Goal: Book appointment/travel/reservation

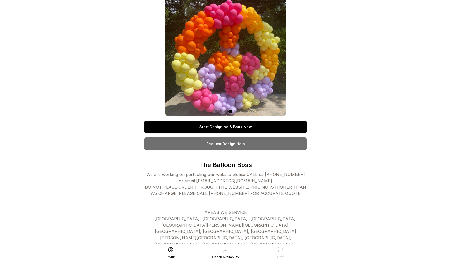
scroll to position [10, 0]
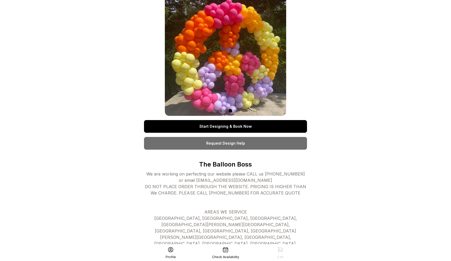
click at [230, 125] on link "Start Designing & Book Now" at bounding box center [225, 126] width 163 height 13
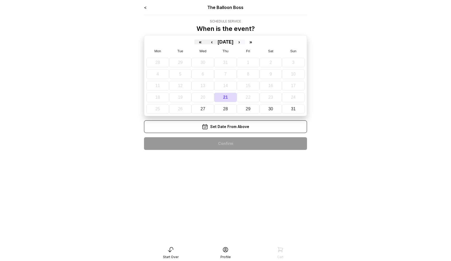
click at [245, 43] on button "›" at bounding box center [240, 42] width 12 height 5
click at [272, 62] on button "6" at bounding box center [268, 63] width 21 height 10
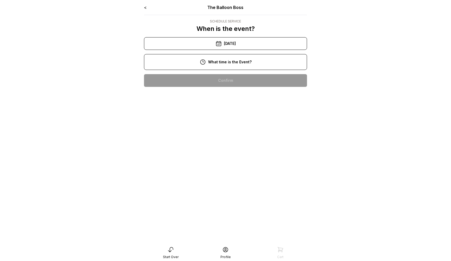
scroll to position [23, 0]
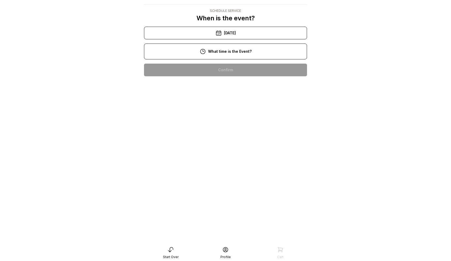
click at [230, 148] on div "3:00 pm" at bounding box center [225, 154] width 155 height 13
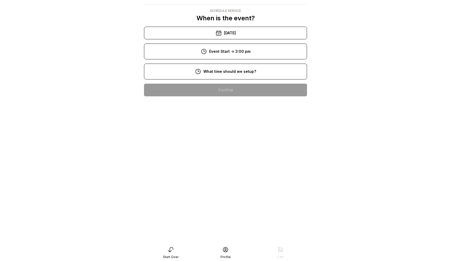
scroll to position [11, 0]
click at [223, 174] on div "1:00 pm" at bounding box center [225, 174] width 155 height 13
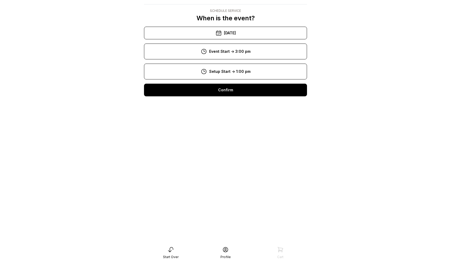
click at [232, 91] on div "Confirm" at bounding box center [225, 90] width 163 height 13
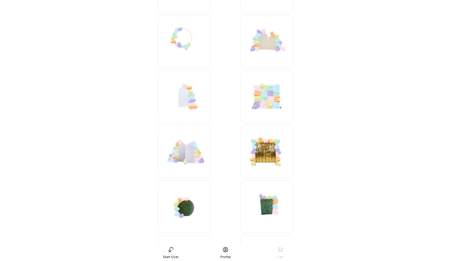
click at [190, 101] on img at bounding box center [184, 96] width 53 height 53
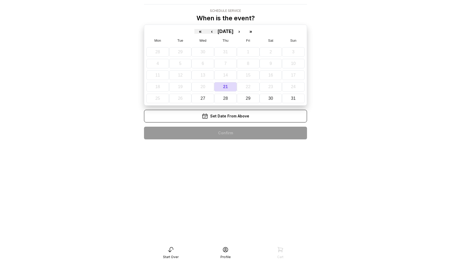
scroll to position [10, 0]
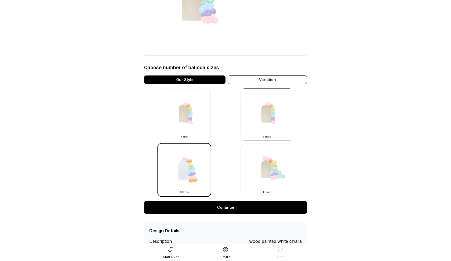
scroll to position [104, 0]
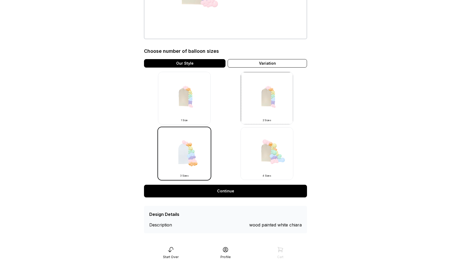
click at [194, 111] on img at bounding box center [184, 98] width 53 height 53
